Goal: Use online tool/utility: Utilize a website feature to perform a specific function

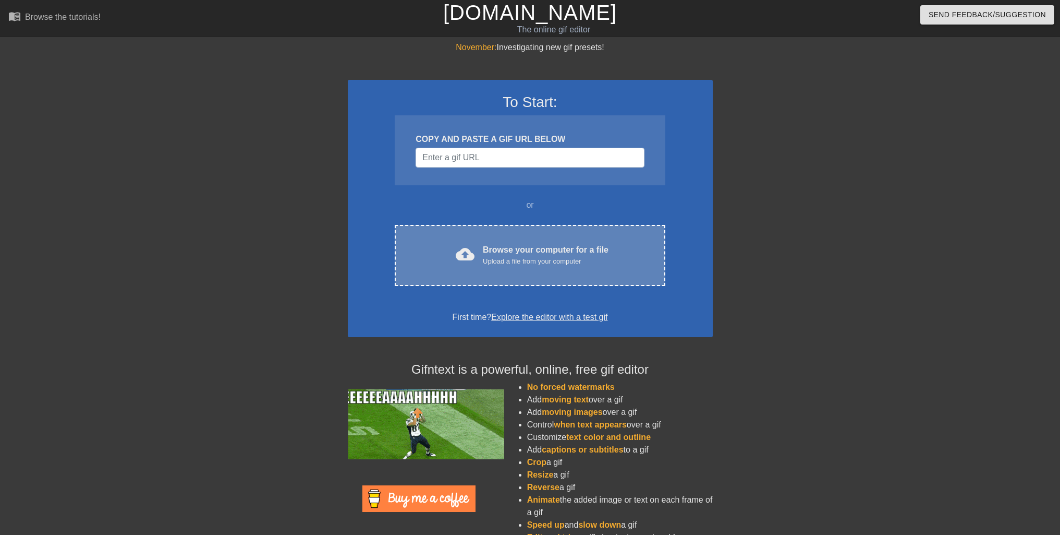
click at [532, 249] on div "Browse your computer for a file Upload a file from your computer" at bounding box center [546, 255] width 126 height 23
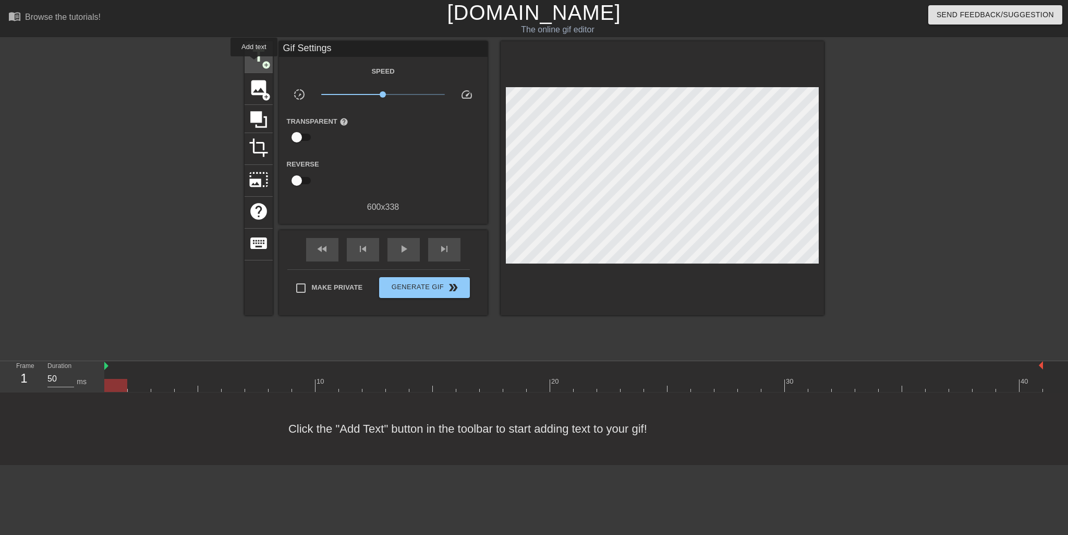
click at [255, 64] on span "title" at bounding box center [259, 56] width 20 height 20
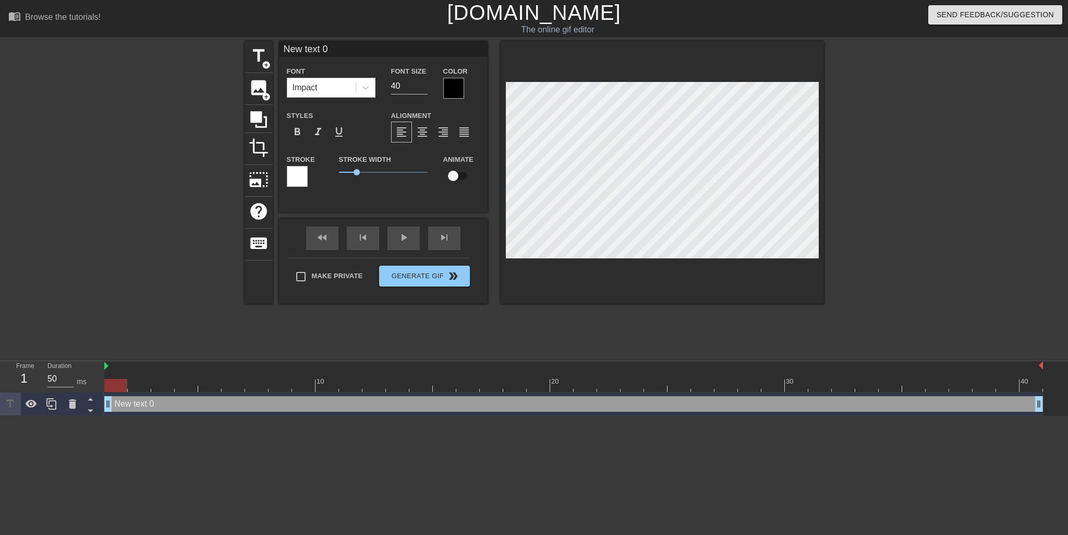
scroll to position [2, 3]
type input "G"
type textarea "G"
type input "GR"
type textarea "GR"
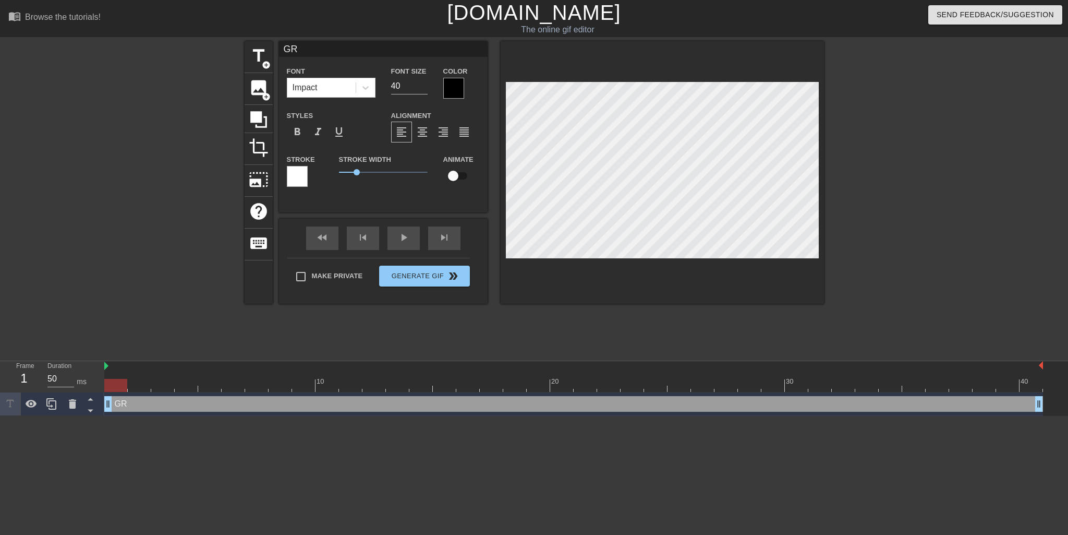
type input "GRO"
type textarea "GRO"
type input "GROU"
type textarea "GROU"
type input "GROUN"
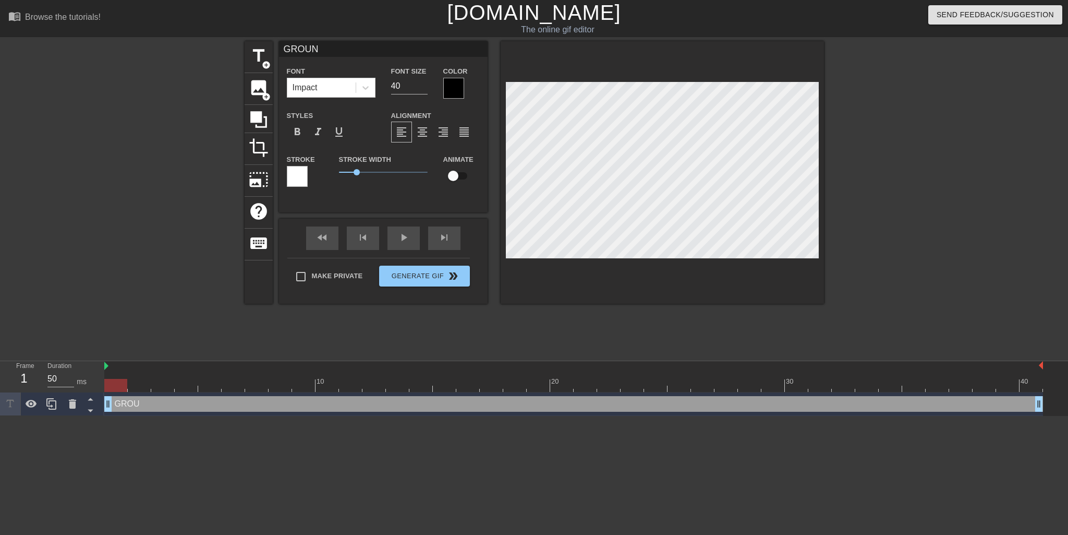
type textarea "GROUND"
type input "GROUND!"
type textarea "GROUND!"
click at [414, 84] on input "40" at bounding box center [409, 86] width 37 height 17
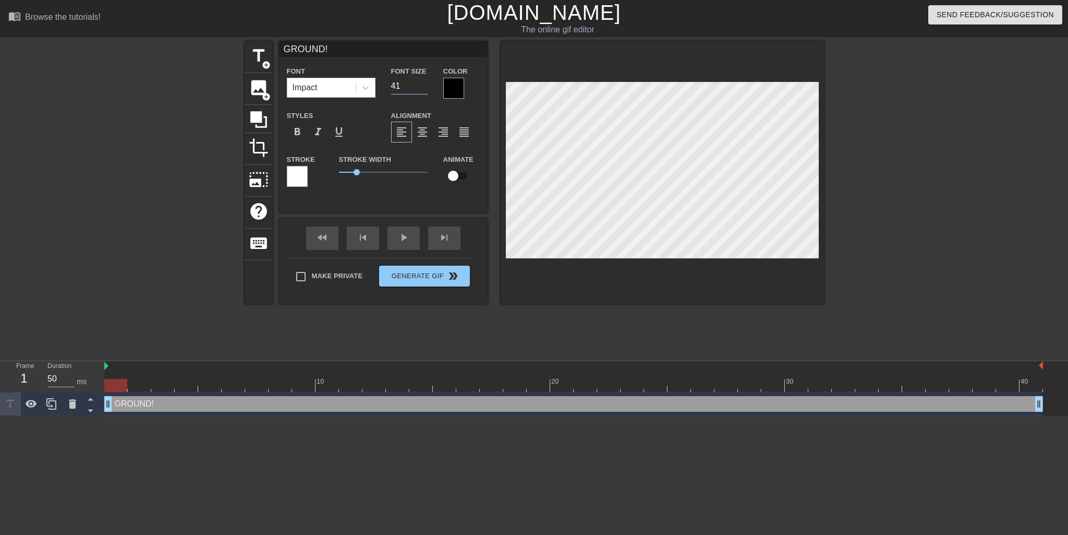
click at [425, 84] on input "41" at bounding box center [409, 86] width 37 height 17
click at [425, 84] on input "42" at bounding box center [409, 86] width 37 height 17
click at [425, 84] on input "43" at bounding box center [409, 86] width 37 height 17
click at [425, 84] on input "44" at bounding box center [409, 86] width 37 height 17
click at [425, 84] on input "45" at bounding box center [409, 86] width 37 height 17
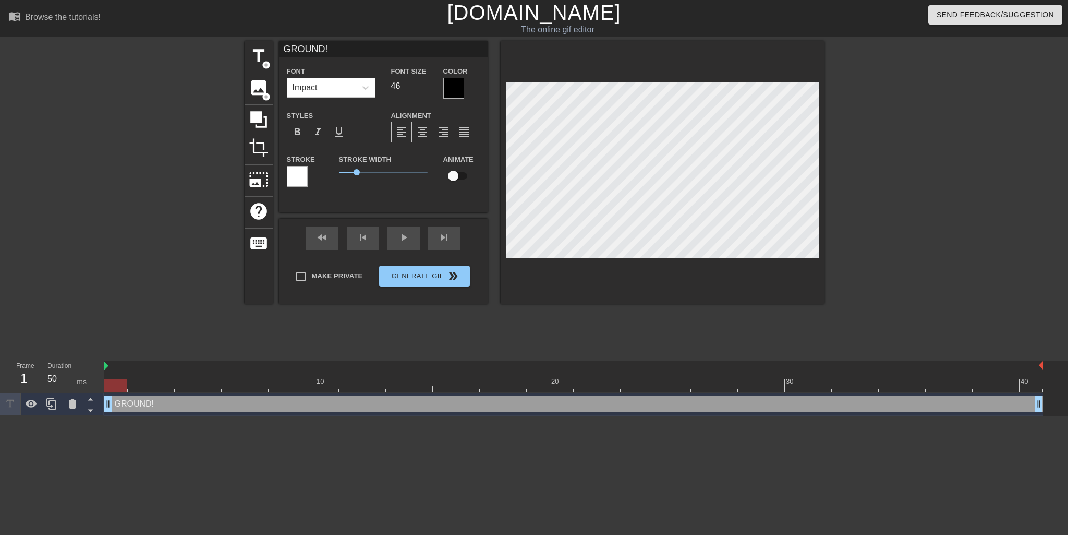
click at [425, 84] on input "46" at bounding box center [409, 86] width 37 height 17
click at [425, 83] on input "47" at bounding box center [409, 86] width 37 height 17
click at [425, 83] on input "48" at bounding box center [409, 86] width 37 height 17
click at [425, 83] on input "49" at bounding box center [409, 86] width 37 height 17
click at [425, 83] on input "50" at bounding box center [409, 86] width 37 height 17
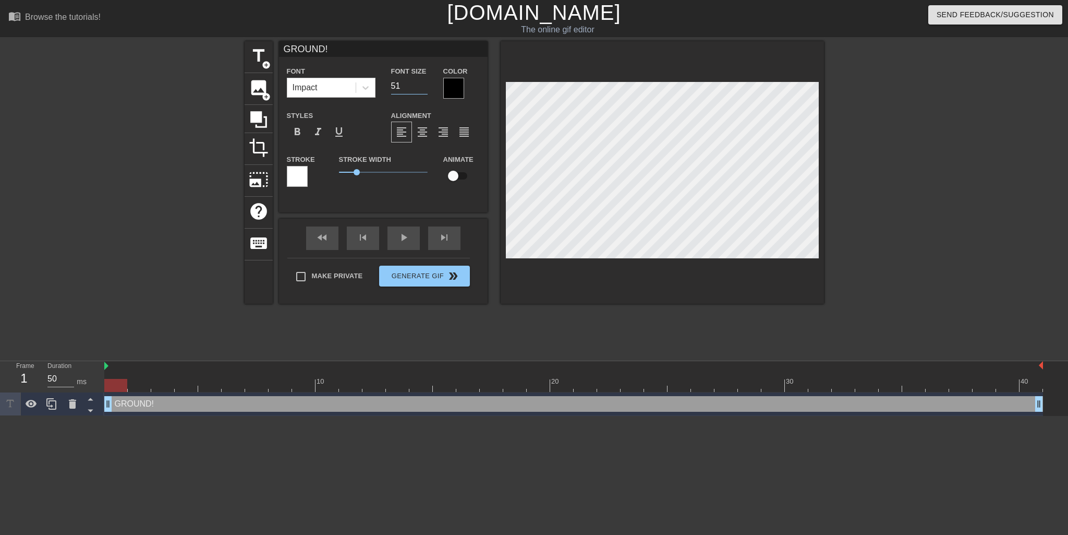
click at [425, 83] on input "51" at bounding box center [409, 86] width 37 height 17
click at [383, 201] on div "GROUND! Font Impact Font Size 51 Color Styles format_bold format_italic format_…" at bounding box center [383, 126] width 209 height 171
click at [425, 83] on input "52" at bounding box center [409, 86] width 37 height 17
click at [425, 83] on input "53" at bounding box center [409, 86] width 37 height 17
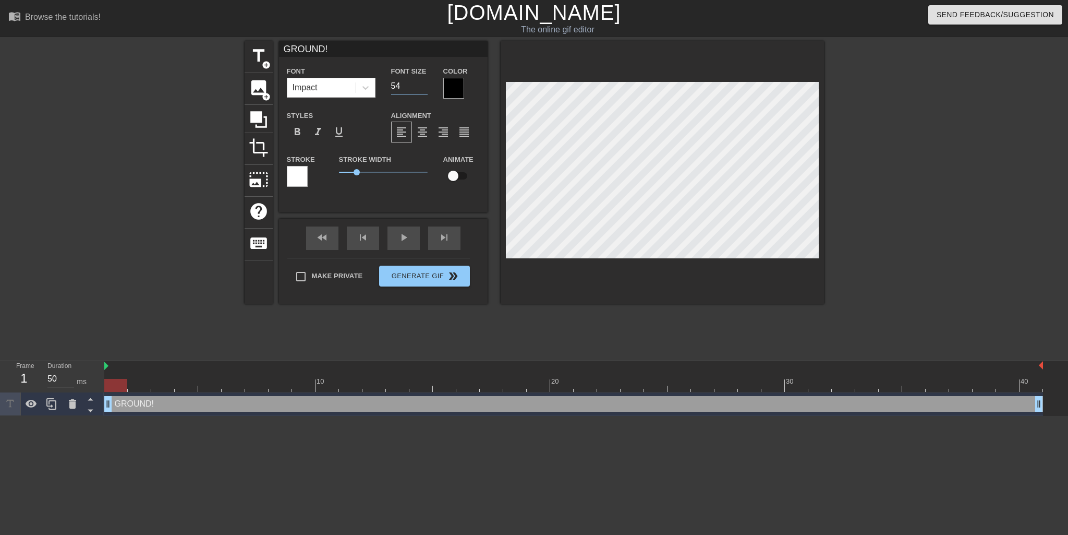
click at [425, 83] on input "54" at bounding box center [409, 86] width 37 height 17
click at [425, 83] on input "55" at bounding box center [409, 86] width 37 height 17
click at [425, 83] on input "56" at bounding box center [409, 86] width 37 height 17
click at [425, 83] on input "57" at bounding box center [409, 86] width 37 height 17
type input "58"
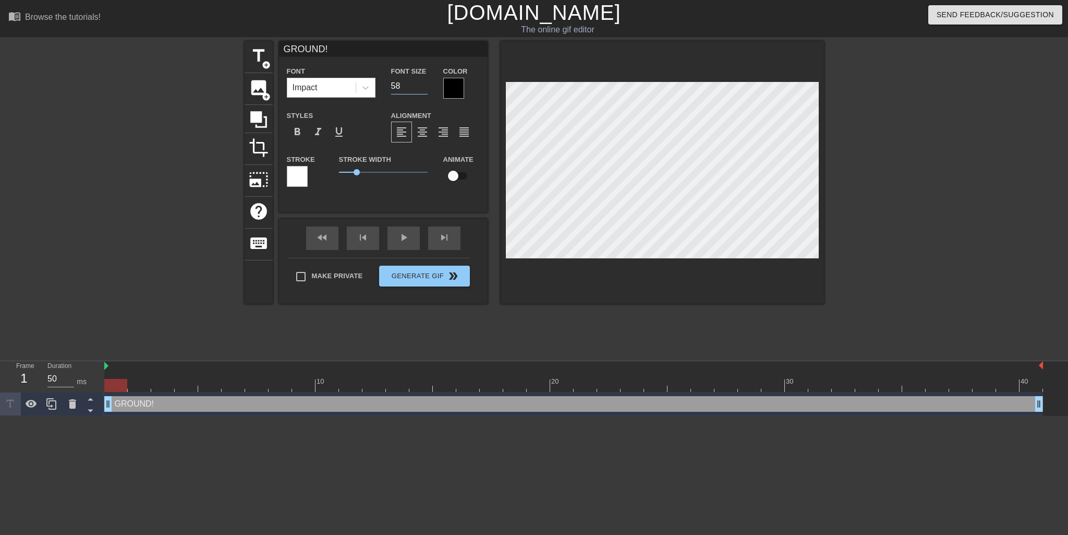
click at [425, 83] on input "58" at bounding box center [409, 86] width 37 height 17
click at [450, 91] on div at bounding box center [453, 88] width 21 height 21
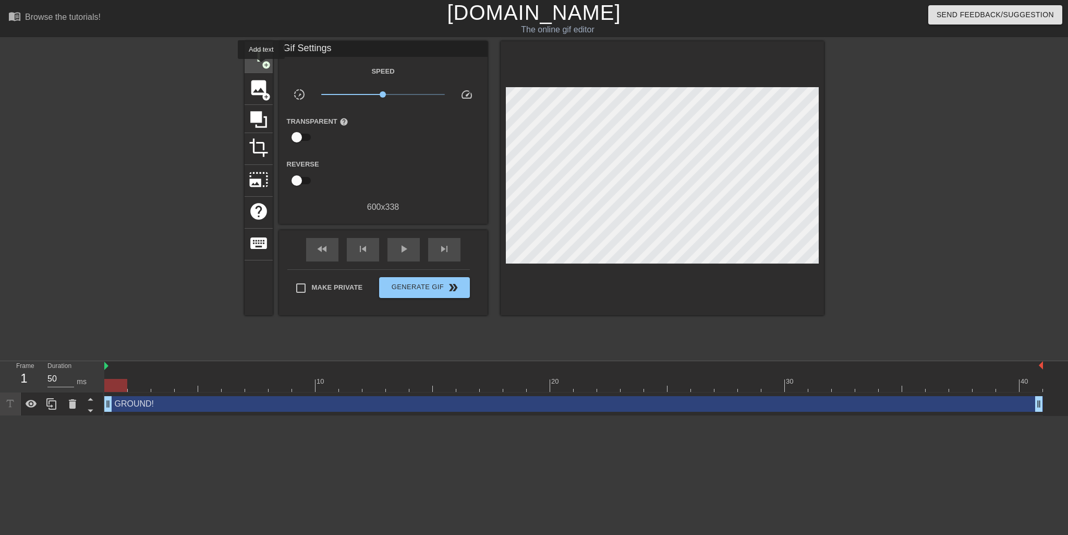
click at [262, 66] on span "add_circle" at bounding box center [266, 64] width 9 height 9
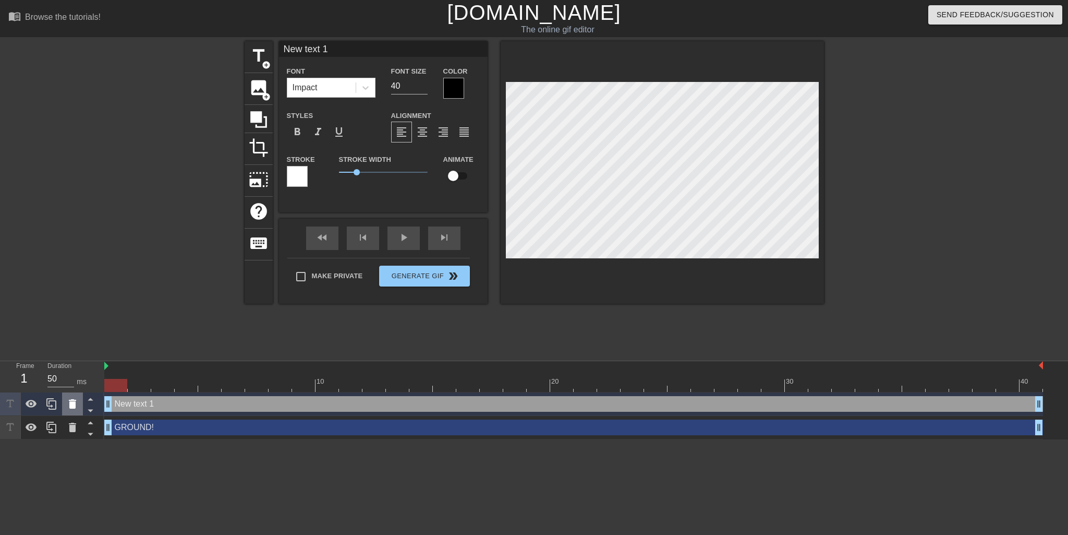
click at [70, 405] on icon at bounding box center [72, 403] width 7 height 9
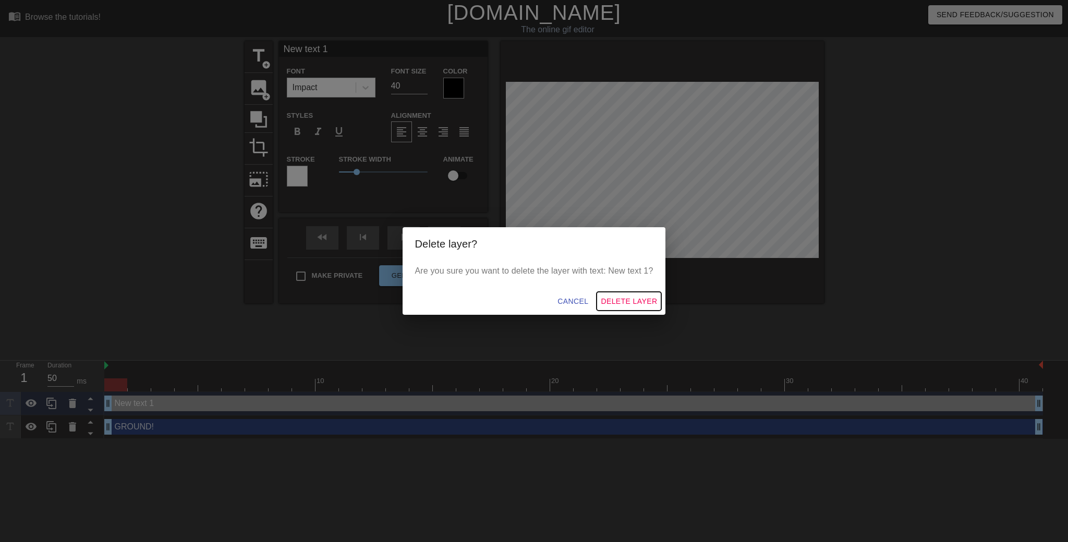
click at [625, 298] on span "Delete Layer" at bounding box center [629, 301] width 56 height 13
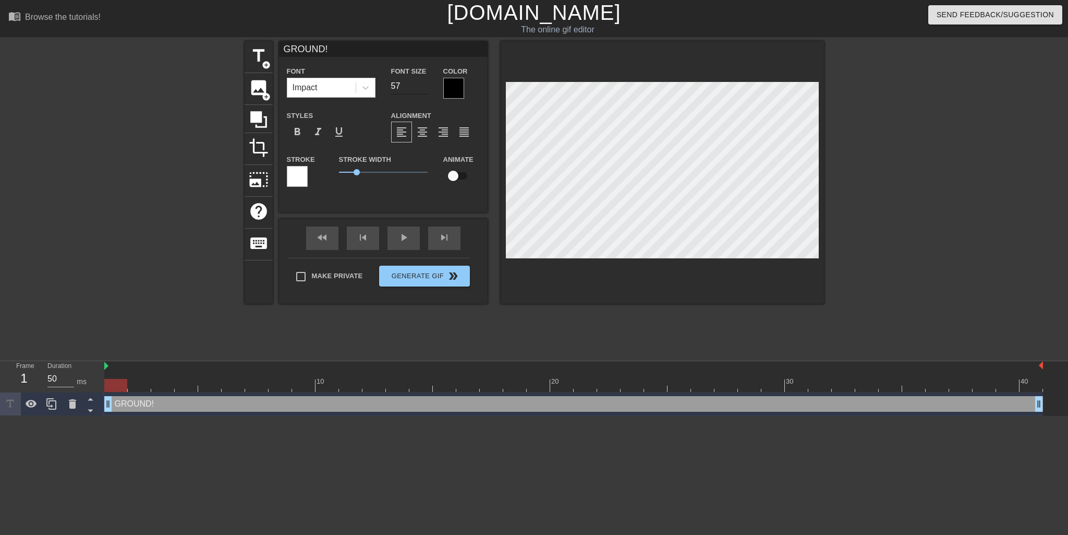
click at [421, 89] on input "57" at bounding box center [409, 86] width 37 height 17
click at [424, 84] on input "58" at bounding box center [409, 86] width 37 height 17
click at [424, 84] on input "59" at bounding box center [409, 86] width 37 height 17
click at [424, 84] on input "60" at bounding box center [409, 86] width 37 height 17
click at [426, 84] on input "61" at bounding box center [409, 86] width 37 height 17
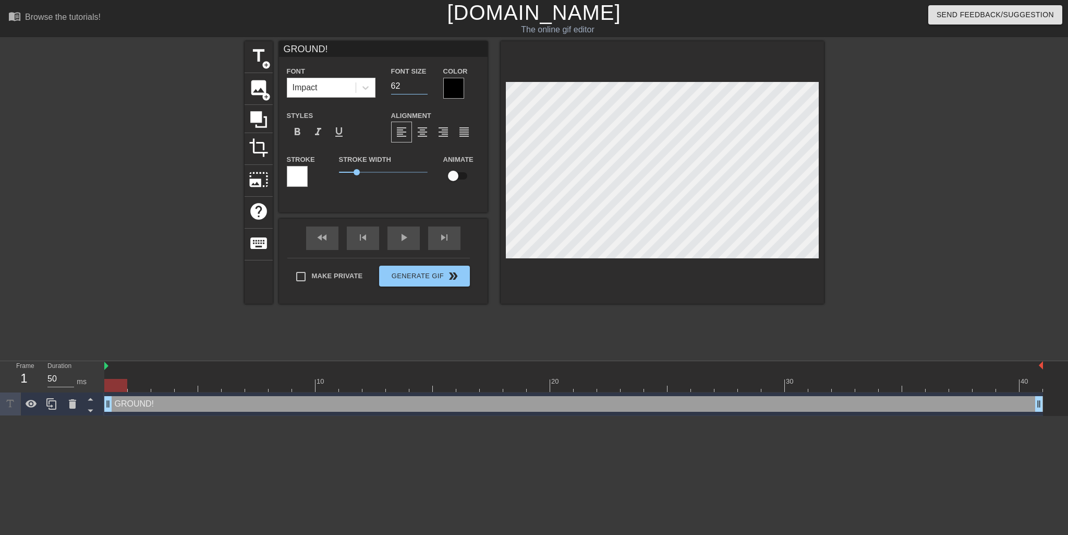
type input "62"
click at [426, 84] on input "62" at bounding box center [409, 86] width 37 height 17
click at [294, 176] on div at bounding box center [297, 176] width 21 height 21
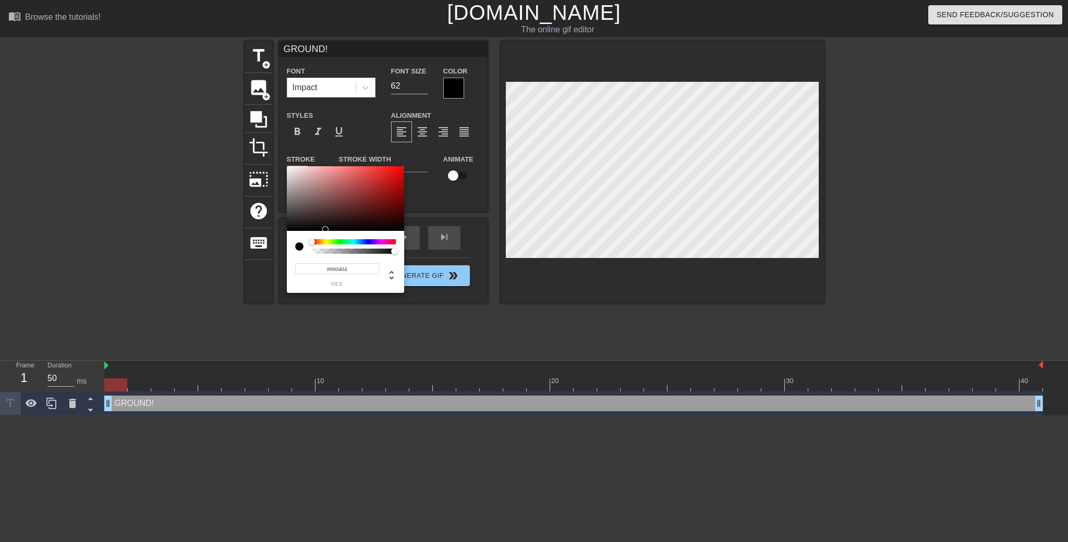
click at [287, 229] on div at bounding box center [345, 198] width 117 height 65
drag, startPoint x: 292, startPoint y: 229, endPoint x: 319, endPoint y: 229, distance: 27.1
click at [292, 229] on div at bounding box center [345, 198] width 117 height 65
click at [287, 229] on div at bounding box center [345, 198] width 117 height 65
drag, startPoint x: 326, startPoint y: 228, endPoint x: 290, endPoint y: 232, distance: 36.6
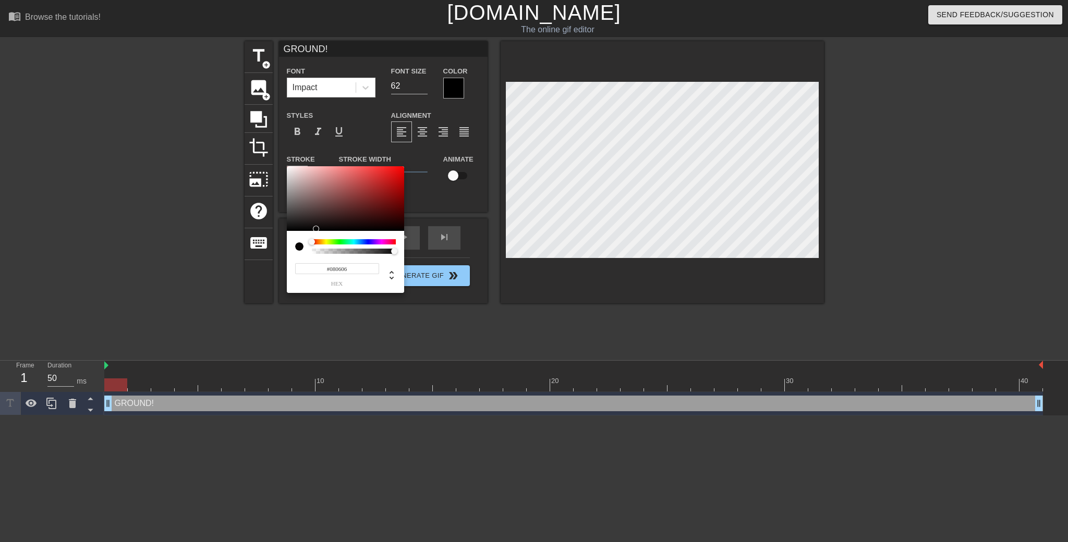
click at [287, 229] on div at bounding box center [345, 198] width 117 height 65
type input "#000000"
drag, startPoint x: 357, startPoint y: 228, endPoint x: 285, endPoint y: 233, distance: 72.1
click at [285, 233] on div "#000000 hex" at bounding box center [534, 271] width 1068 height 542
click at [332, 274] on input "#000000" at bounding box center [337, 268] width 84 height 11
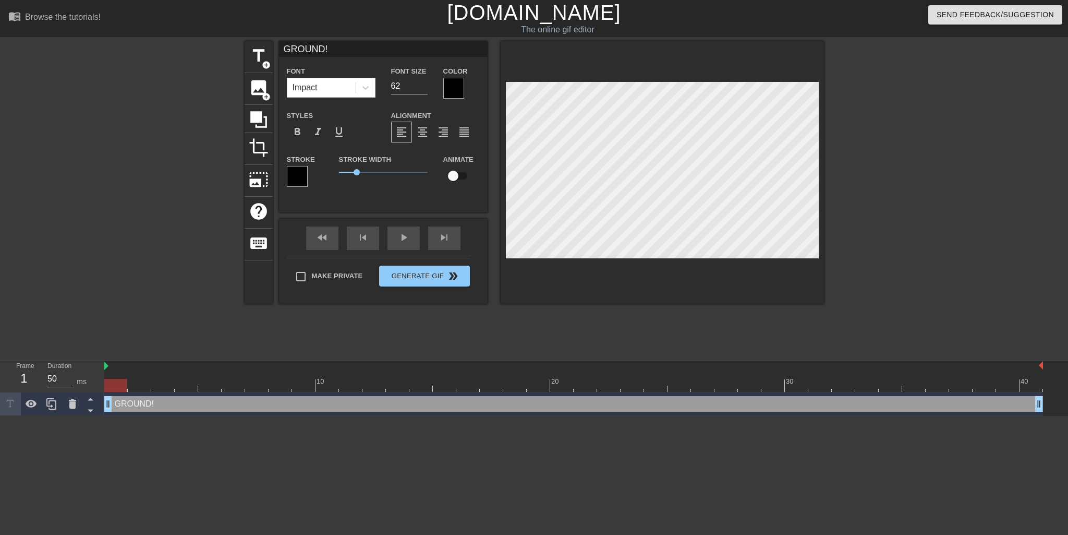
click at [452, 93] on div at bounding box center [453, 88] width 21 height 21
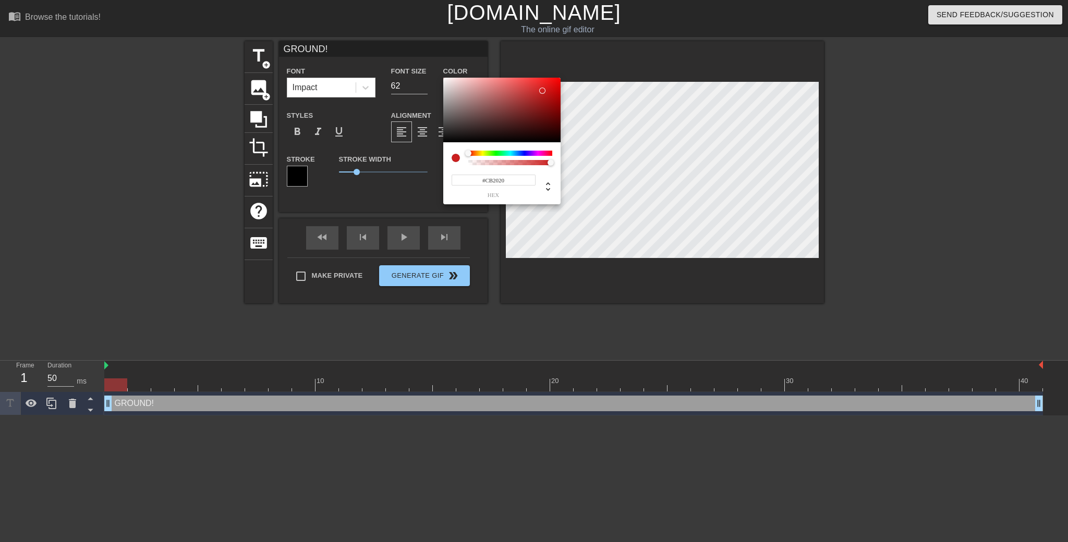
click at [542, 91] on div at bounding box center [501, 110] width 117 height 65
type input "#FF0000"
drag, startPoint x: 541, startPoint y: 92, endPoint x: 573, endPoint y: 75, distance: 35.7
click at [573, 75] on div "#FF0000 hex" at bounding box center [534, 271] width 1068 height 542
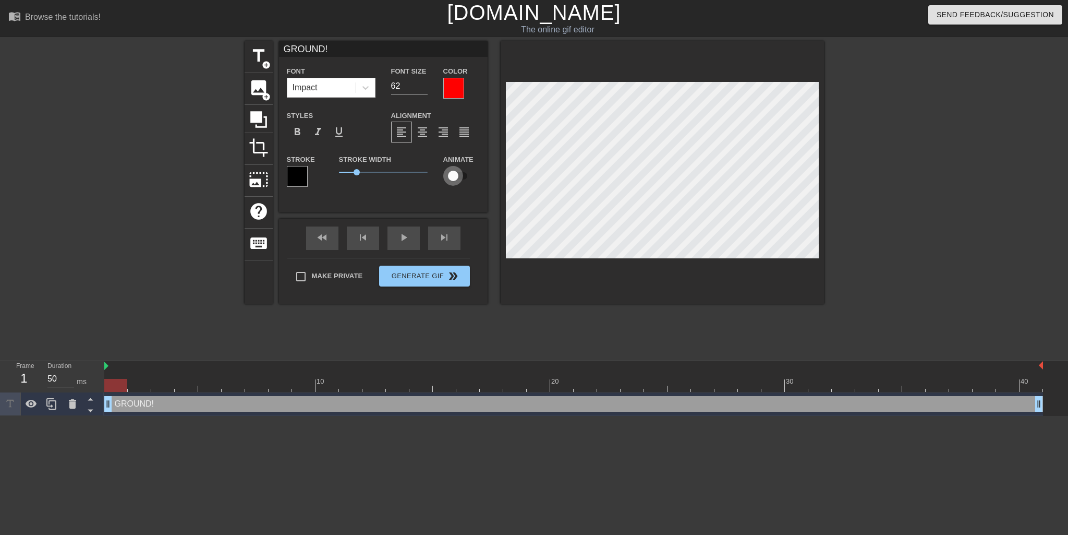
click at [453, 175] on input "checkbox" at bounding box center [452, 176] width 59 height 20
checkbox input "true"
click at [461, 197] on div "GROUND! Font Impact Font Size 62 Color Styles format_bold format_italic format_…" at bounding box center [383, 126] width 209 height 171
drag, startPoint x: 356, startPoint y: 173, endPoint x: 374, endPoint y: 171, distance: 18.3
click at [374, 171] on span "2" at bounding box center [374, 172] width 6 height 6
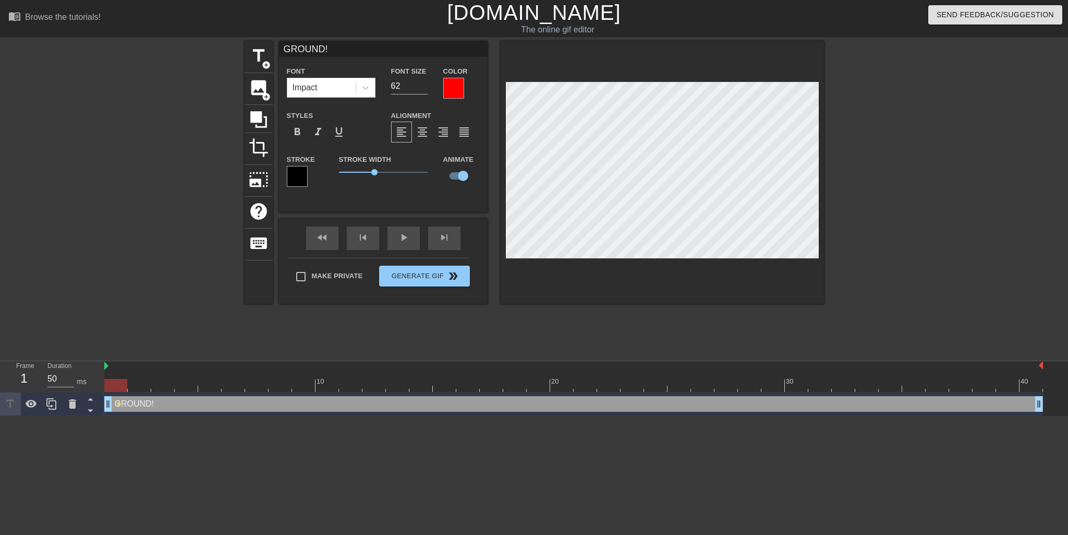
click at [457, 88] on div at bounding box center [453, 88] width 21 height 21
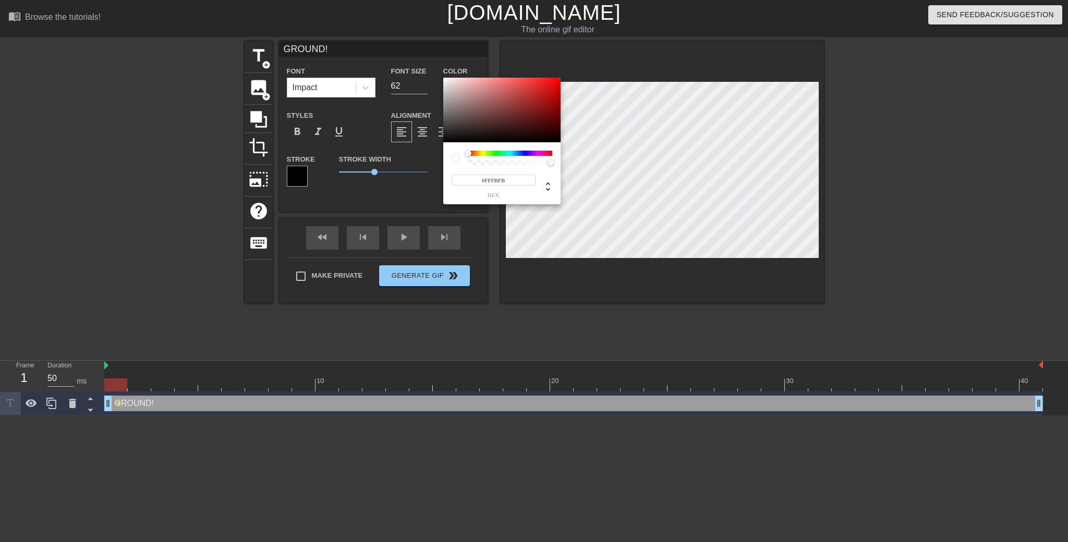
type input "#FFFFFF"
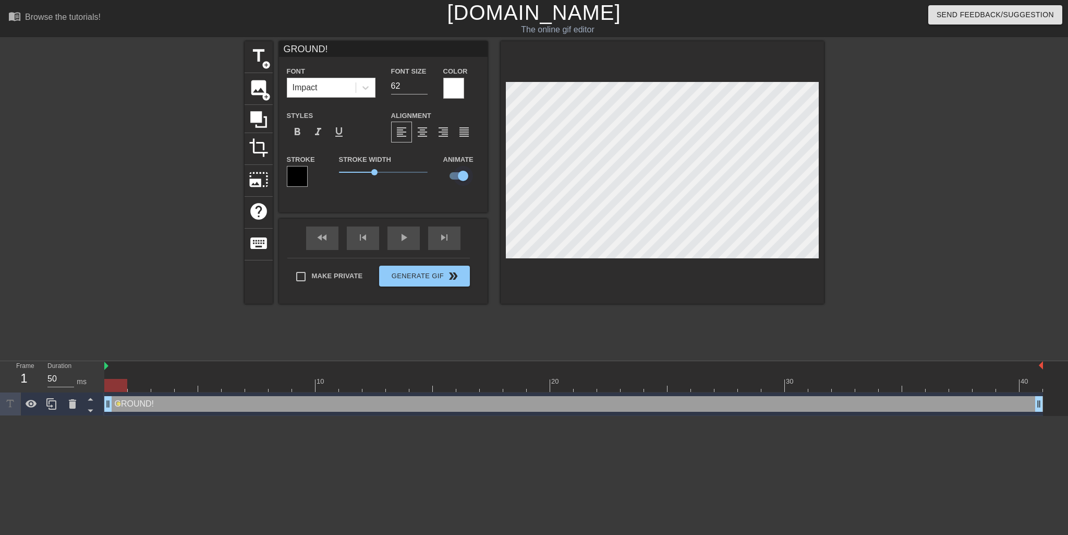
click at [462, 175] on input "checkbox" at bounding box center [462, 176] width 59 height 20
click at [455, 177] on input "checkbox" at bounding box center [452, 176] width 59 height 20
checkbox input "true"
click at [33, 407] on icon at bounding box center [31, 404] width 11 height 8
click at [33, 407] on icon at bounding box center [31, 404] width 11 height 10
